Goal: Information Seeking & Learning: Learn about a topic

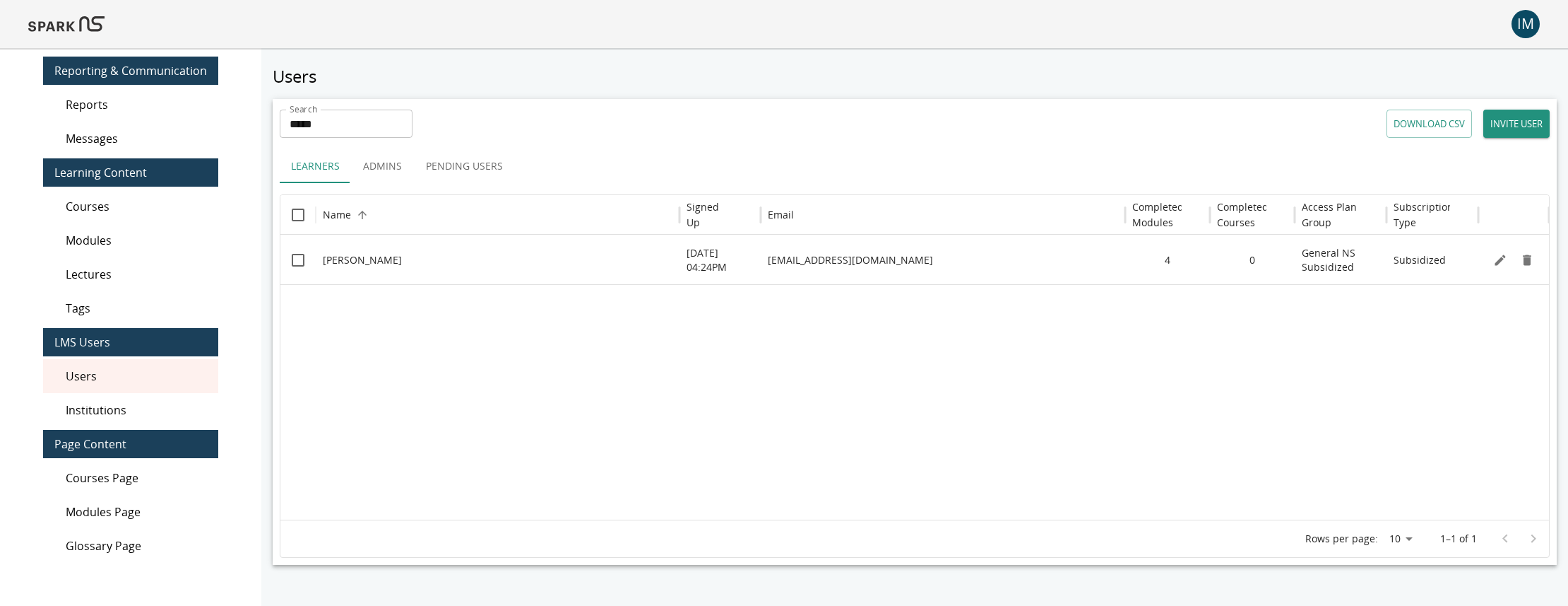
click at [61, 22] on img at bounding box center [66, 23] width 76 height 34
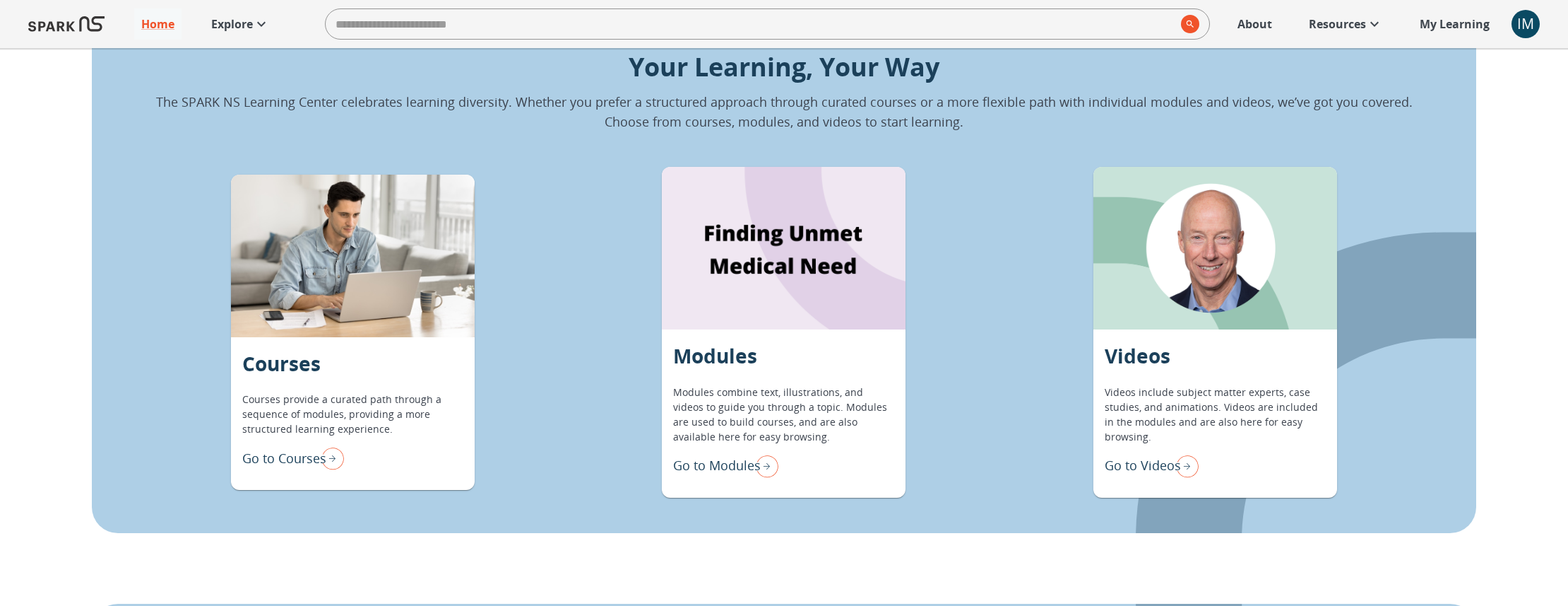
scroll to position [1272, 0]
click at [743, 463] on p "Go to Modules" at bounding box center [717, 465] width 88 height 20
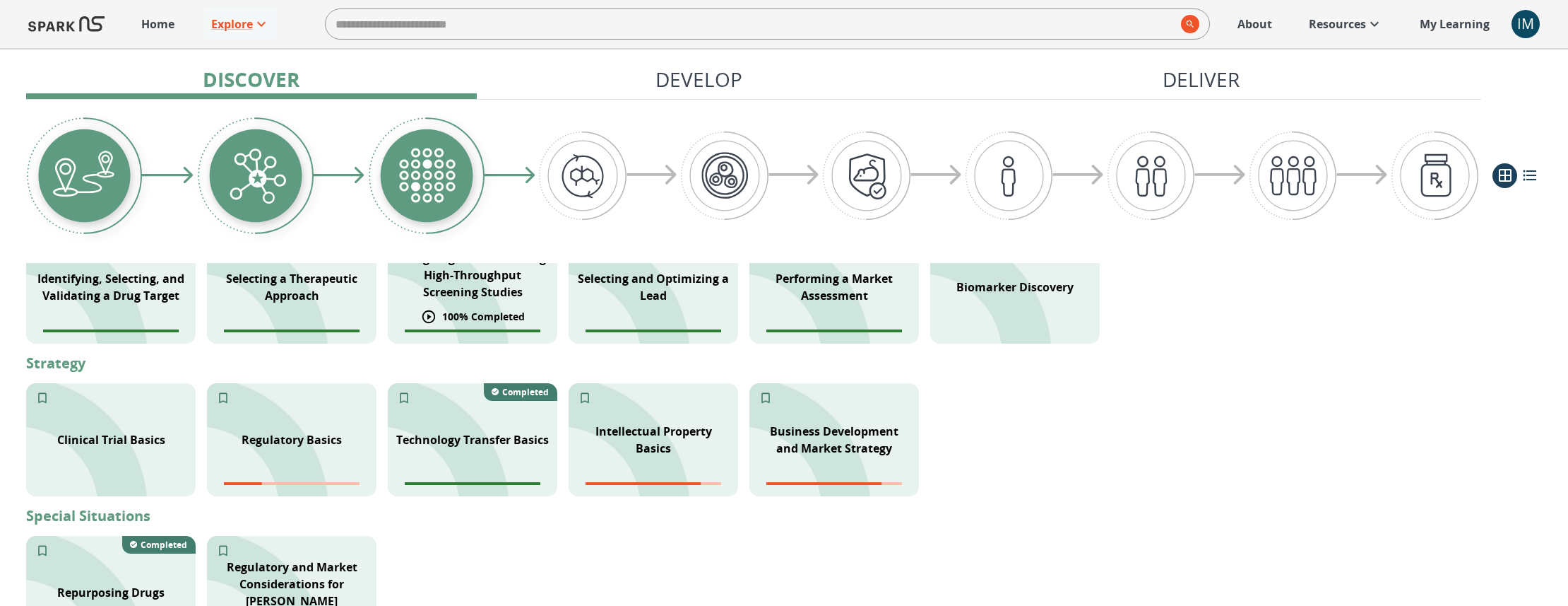
scroll to position [469, 0]
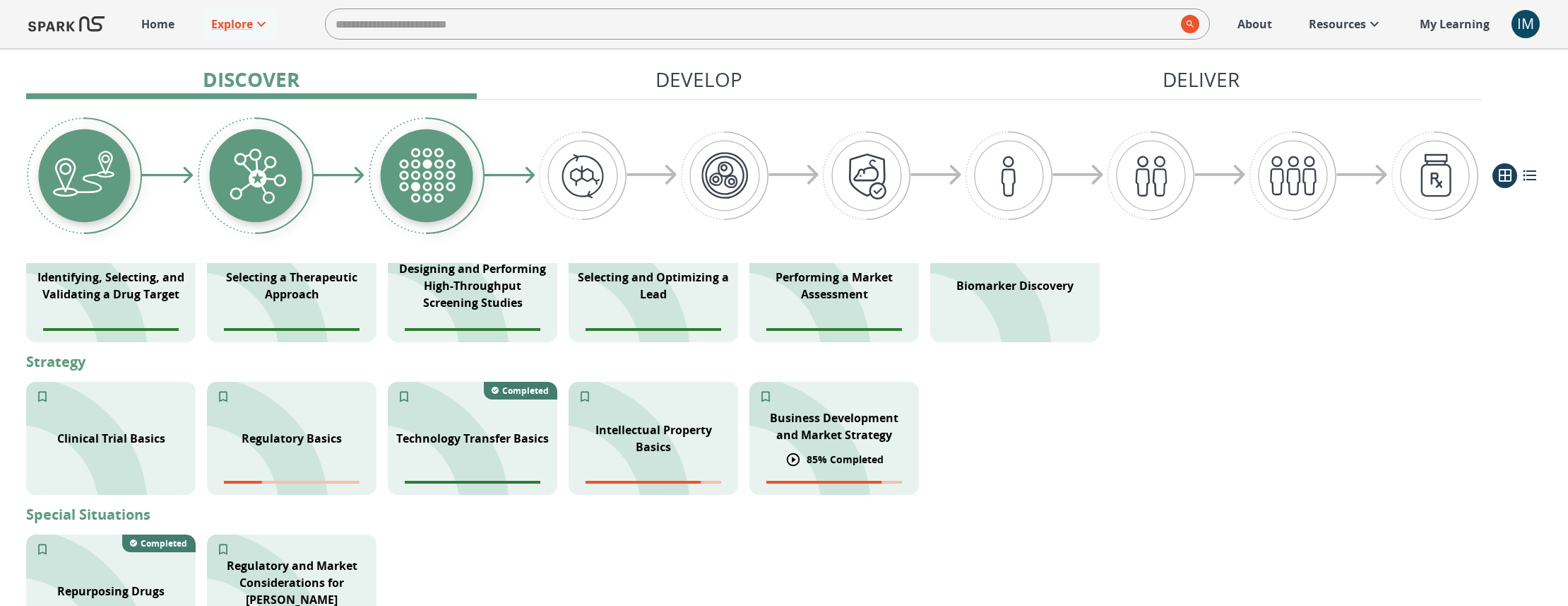
click at [858, 418] on p "Business Development and Market Strategy" at bounding box center [834, 426] width 152 height 34
